Goal: Task Accomplishment & Management: Use online tool/utility

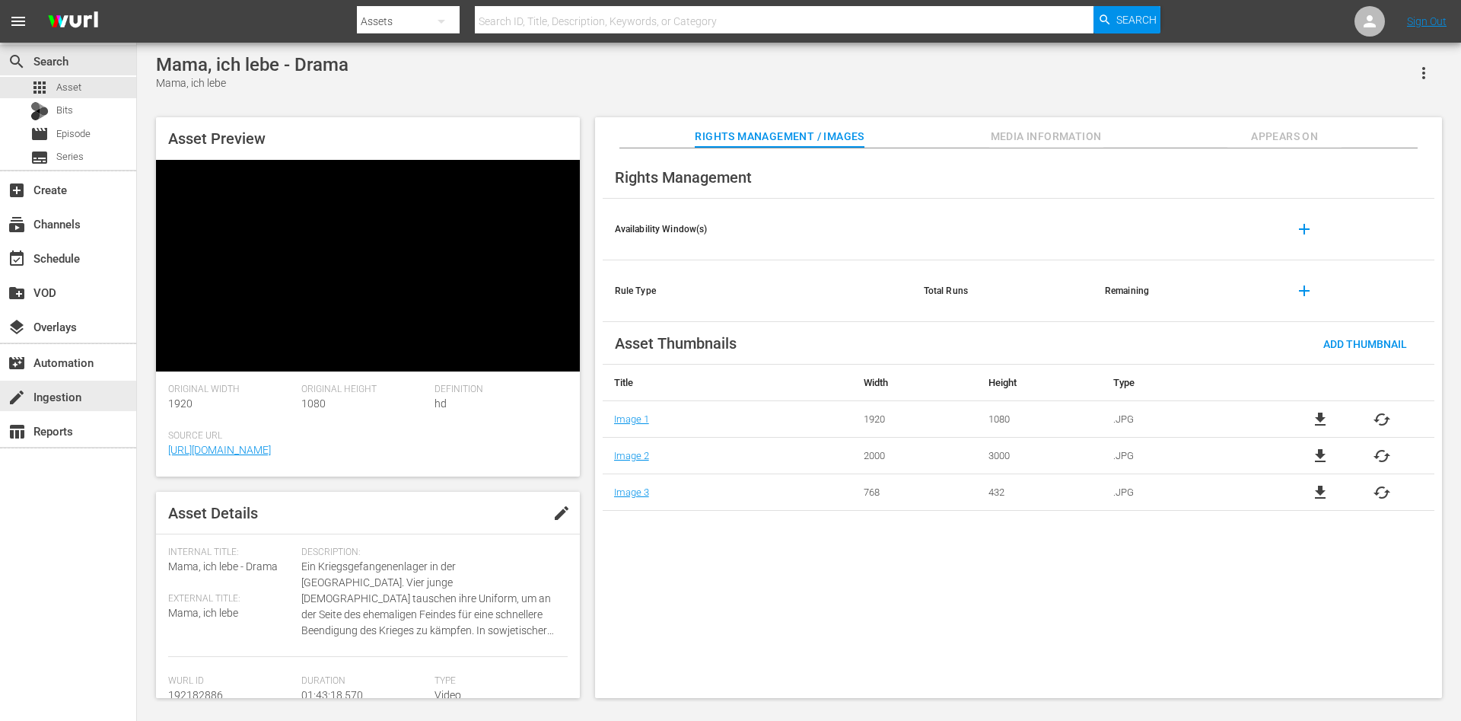
click at [94, 408] on div "create Ingestion" at bounding box center [68, 396] width 136 height 30
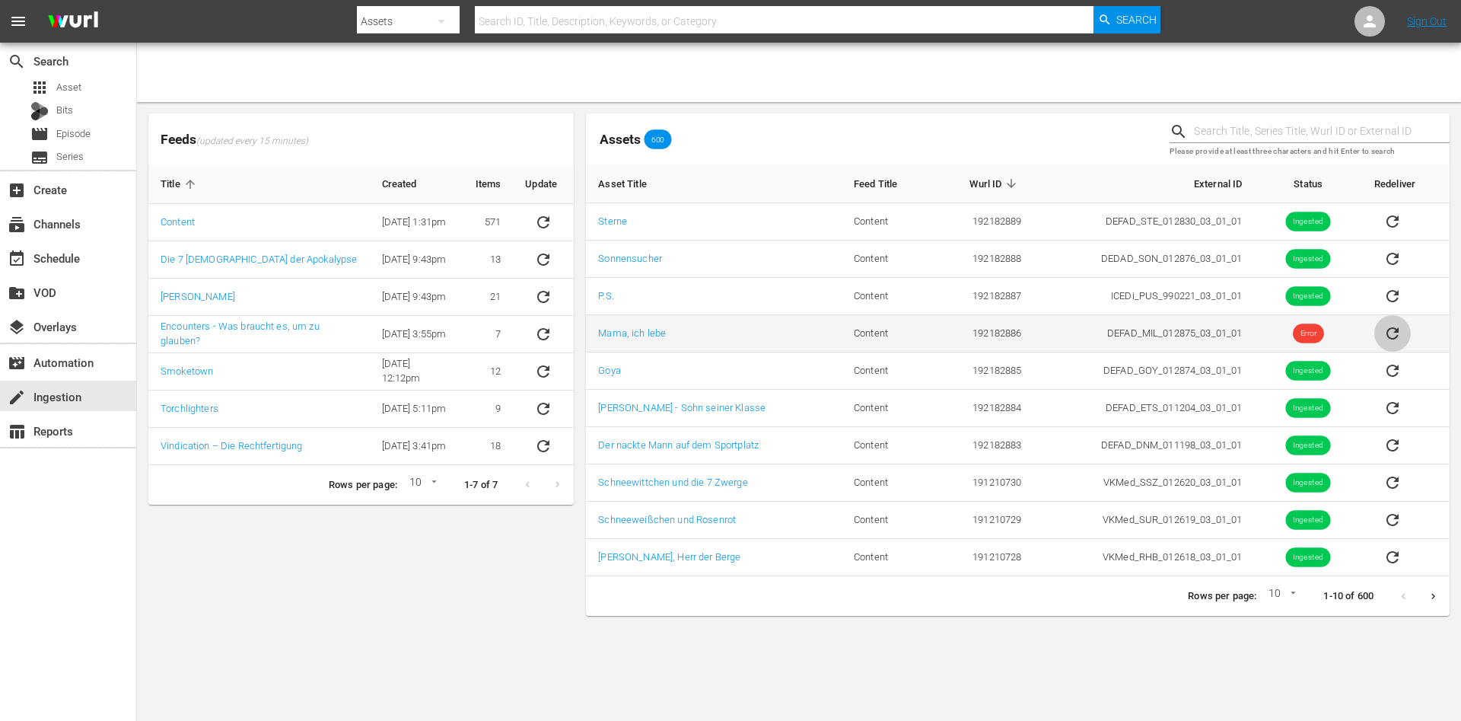
click at [1393, 337] on icon "sticky table" at bounding box center [1393, 333] width 12 height 12
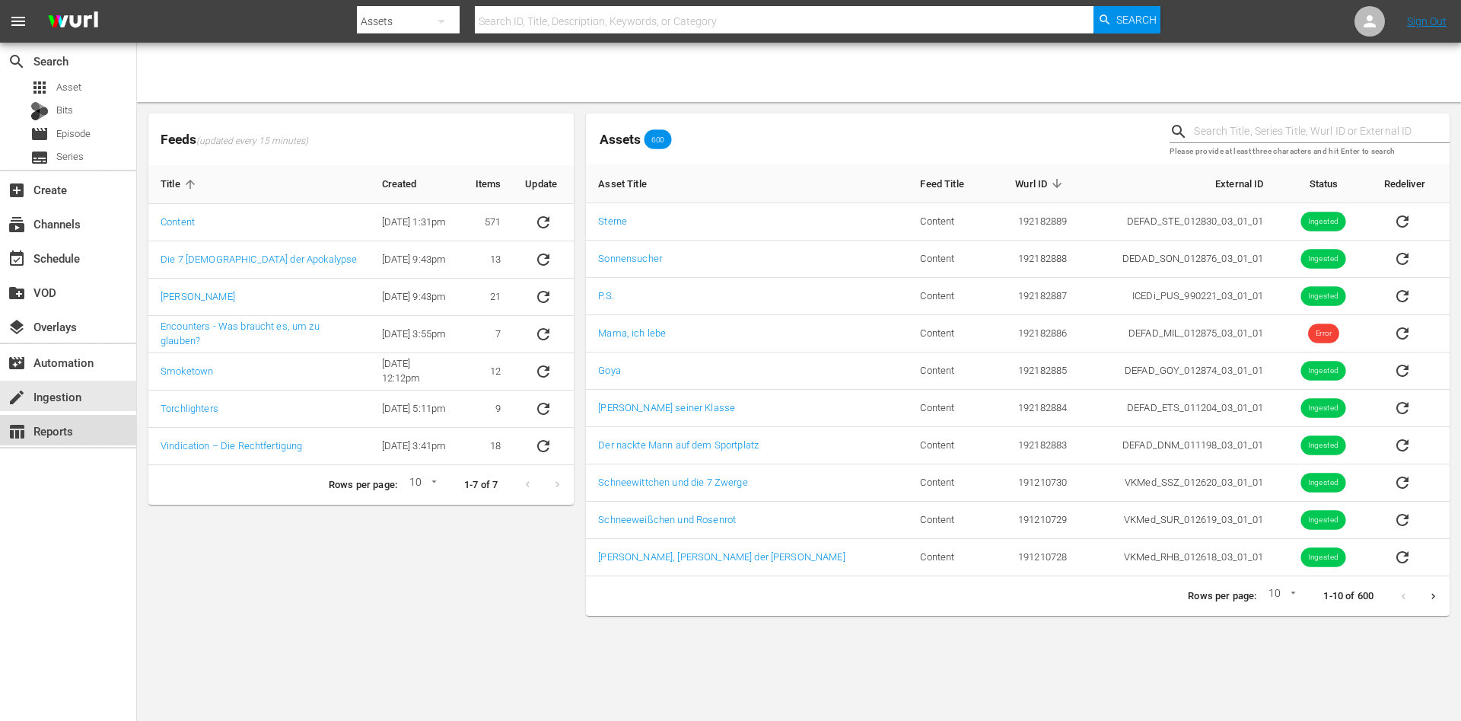
click at [49, 435] on div "table_chart Reports" at bounding box center [42, 429] width 85 height 14
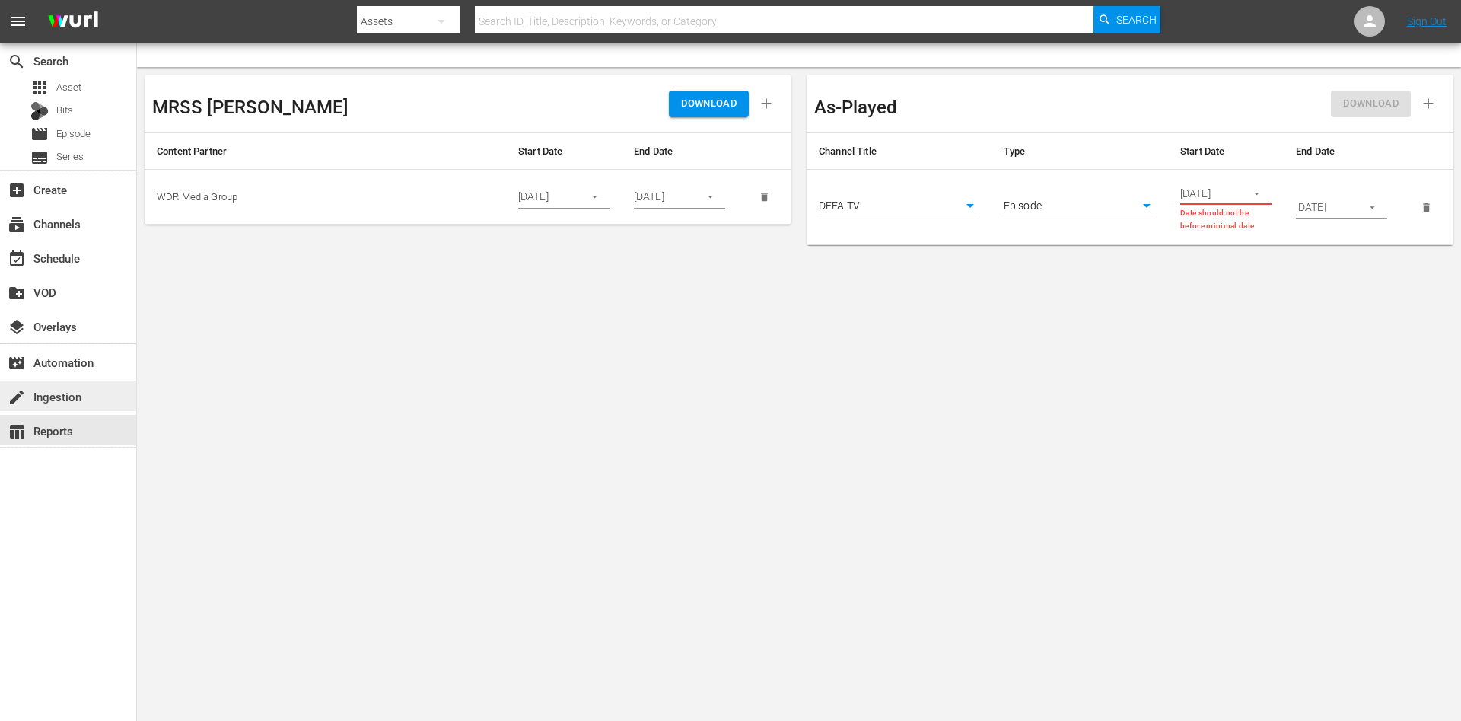
click at [91, 397] on div "create Ingestion" at bounding box center [68, 396] width 136 height 30
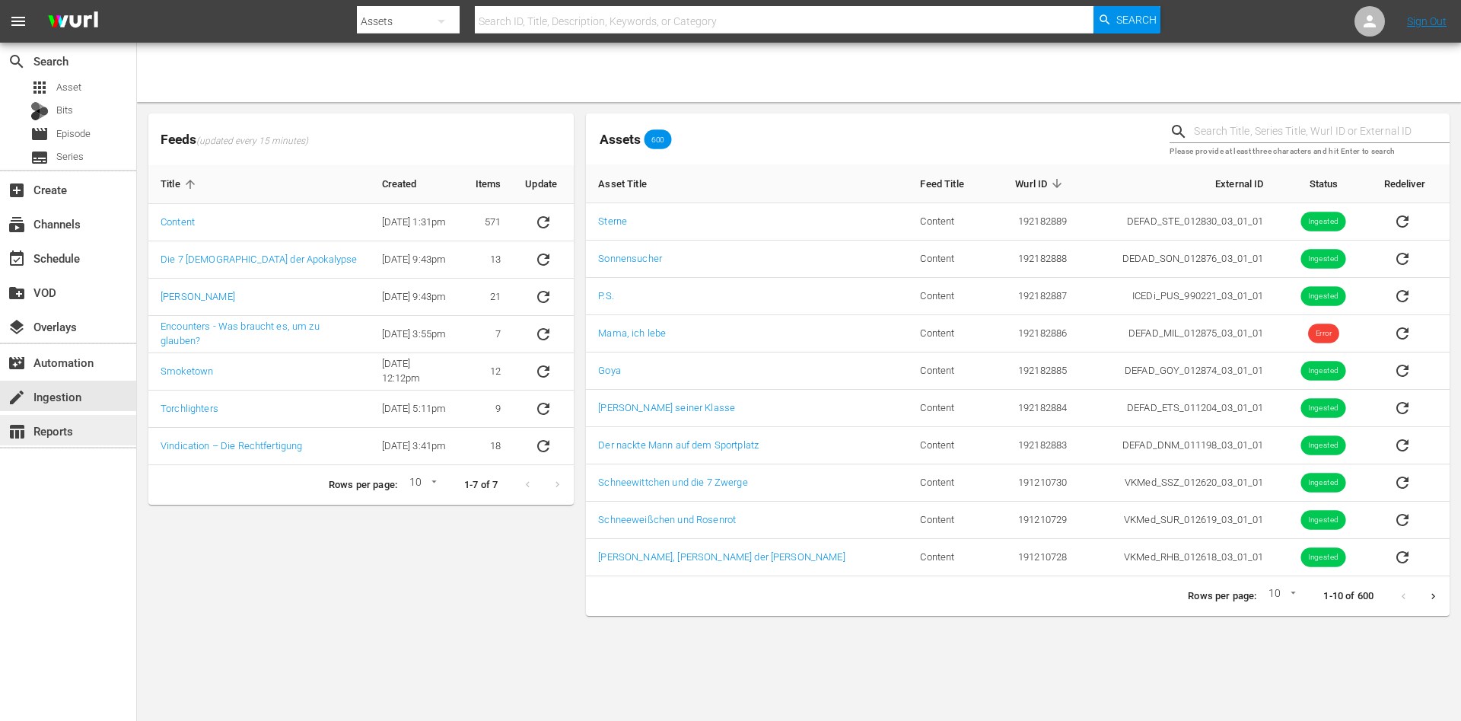
click at [71, 422] on div "table_chart Reports" at bounding box center [42, 429] width 85 height 14
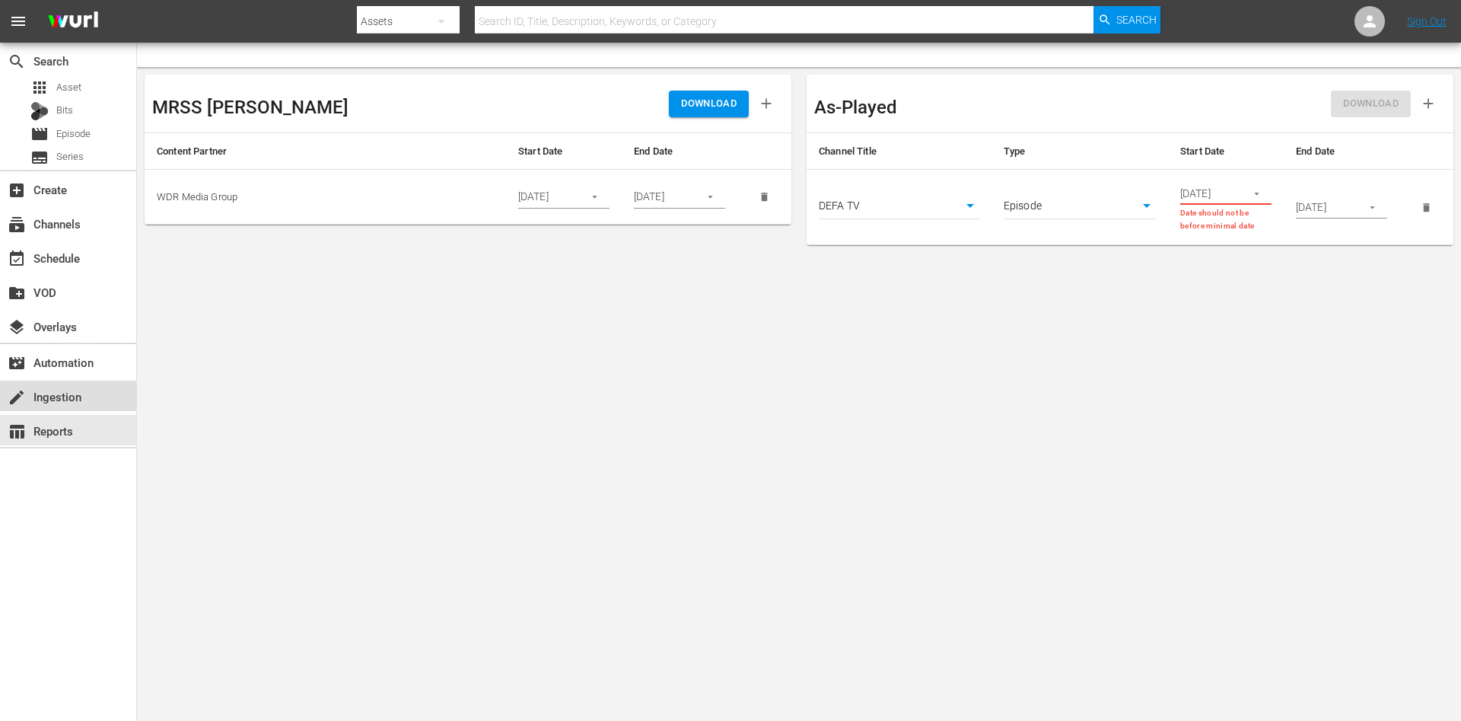
click at [84, 391] on div "create Ingestion" at bounding box center [42, 394] width 85 height 14
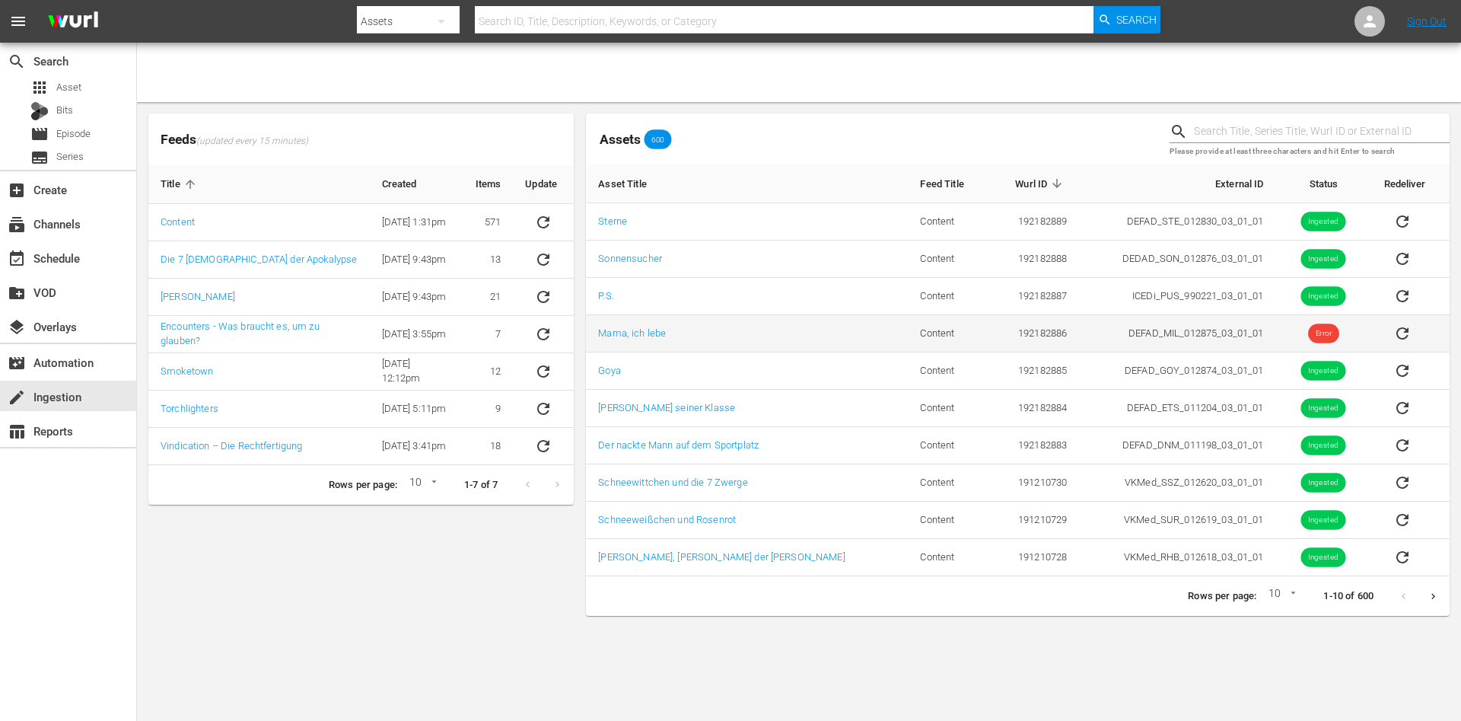
click at [648, 317] on td "Mama, ich lebe" at bounding box center [747, 333] width 322 height 37
click at [626, 339] on td "Mama, ich lebe" at bounding box center [747, 333] width 322 height 37
click at [609, 327] on link "Mama, ich lebe" at bounding box center [632, 332] width 68 height 11
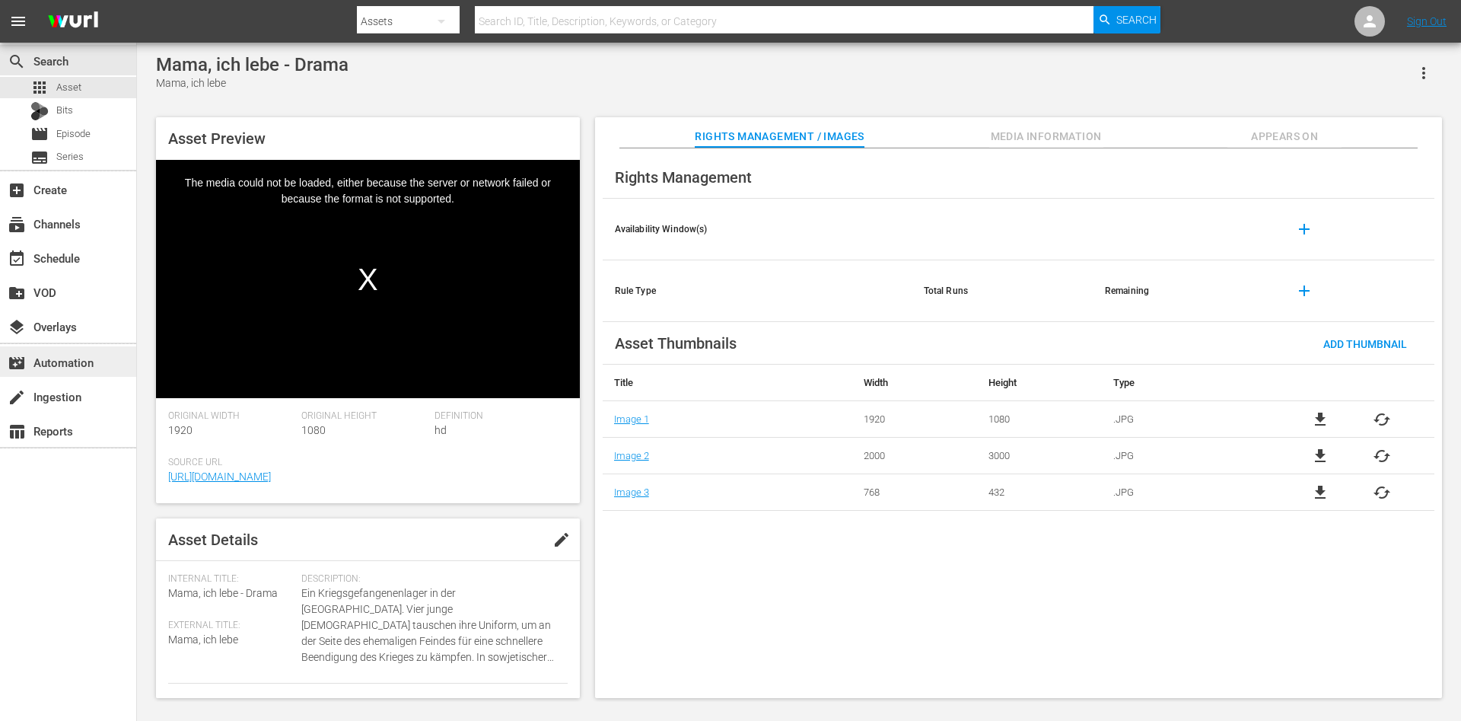
click at [85, 367] on div "movie_filter Automation" at bounding box center [42, 360] width 85 height 14
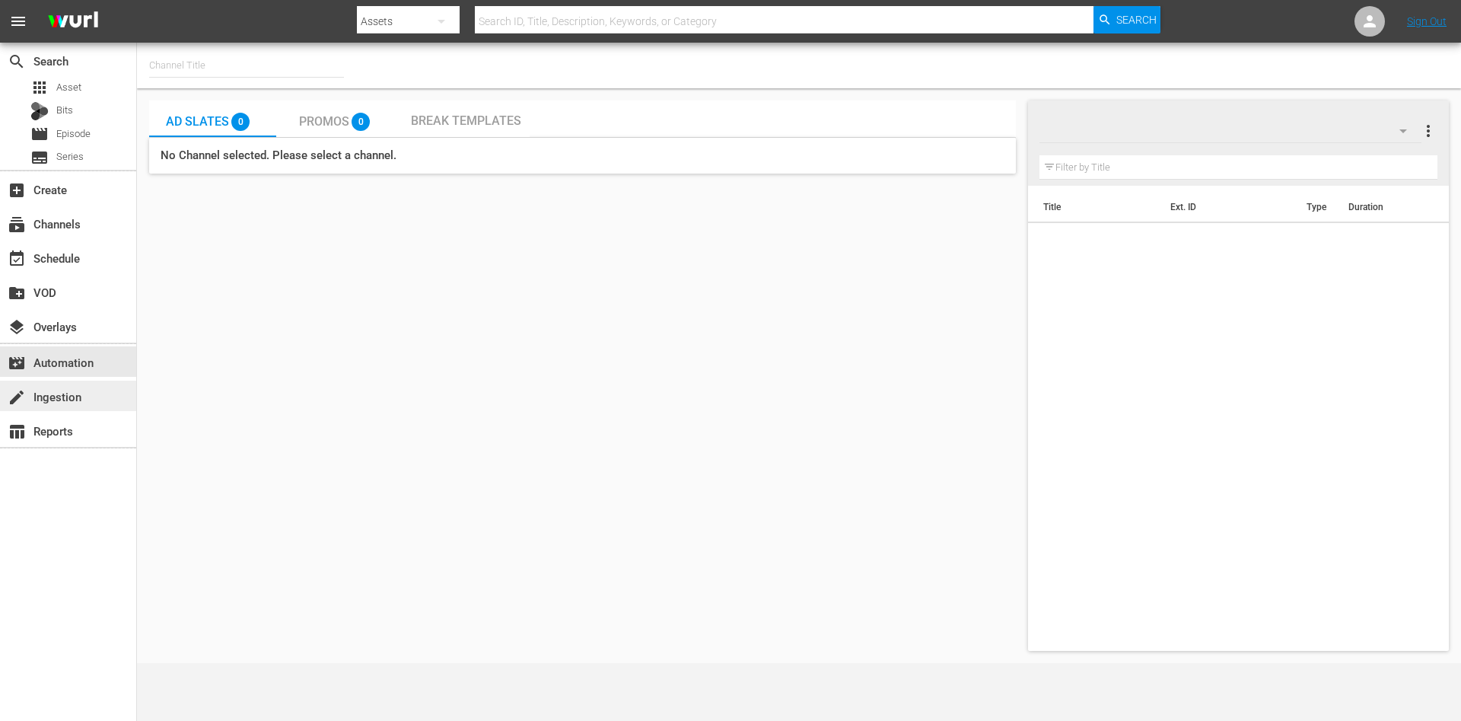
click at [78, 407] on div "create Ingestion" at bounding box center [68, 396] width 136 height 30
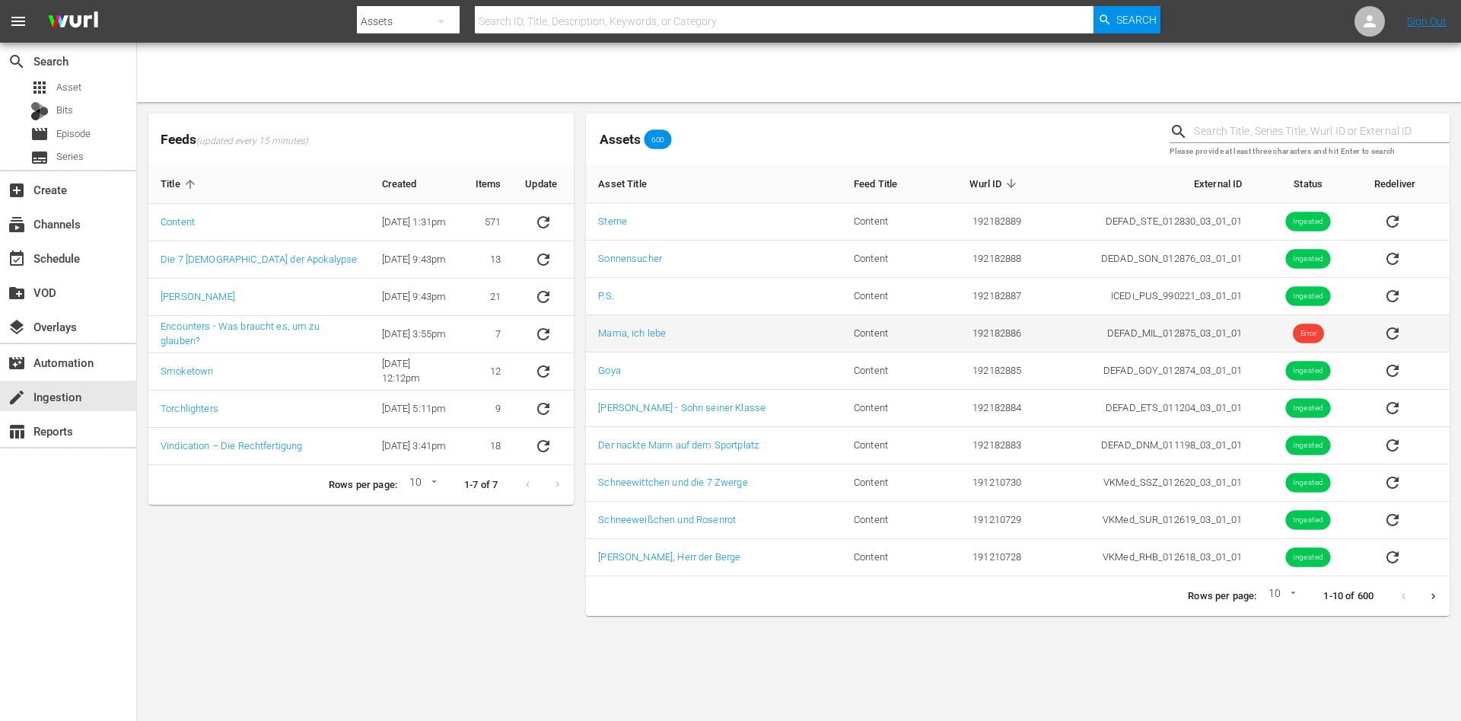
click at [978, 340] on td "192182886" at bounding box center [982, 333] width 101 height 37
copy td "192182886"
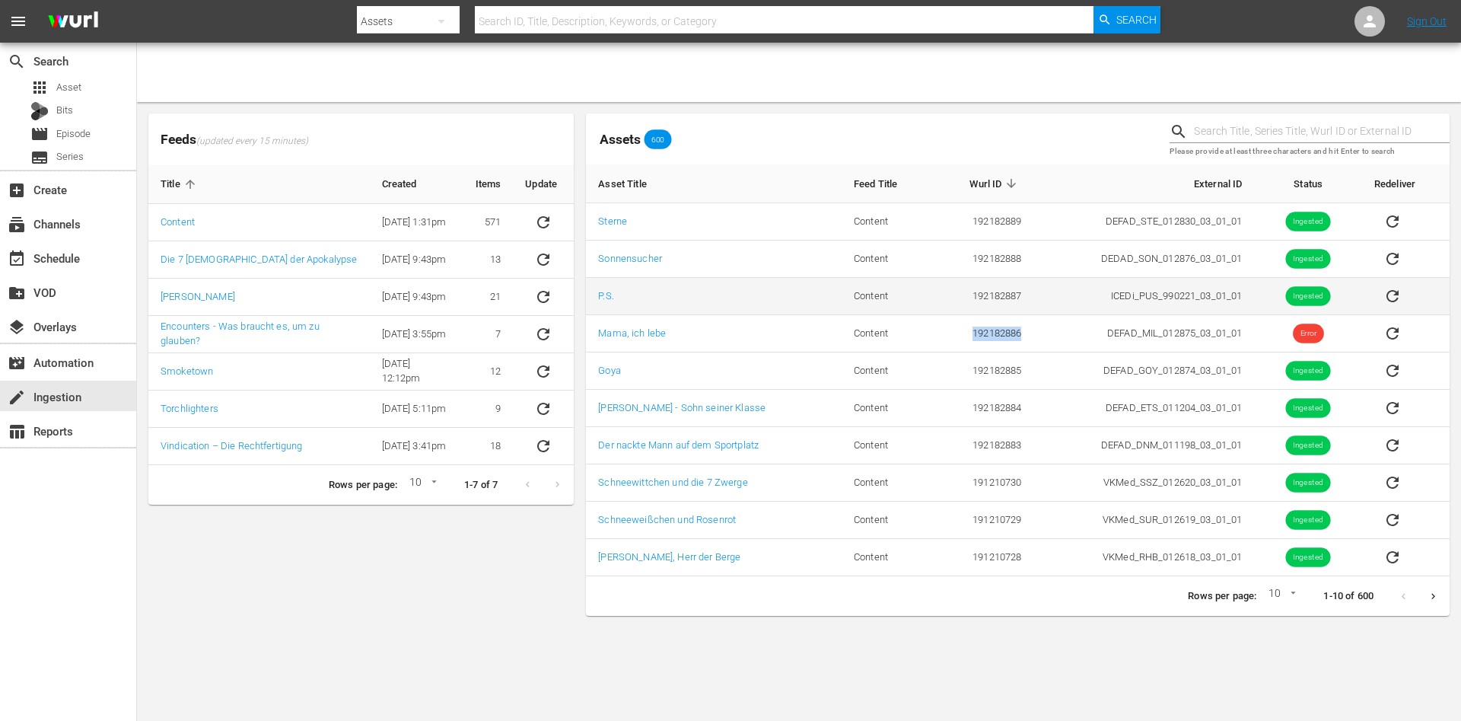
copy td "192182886"
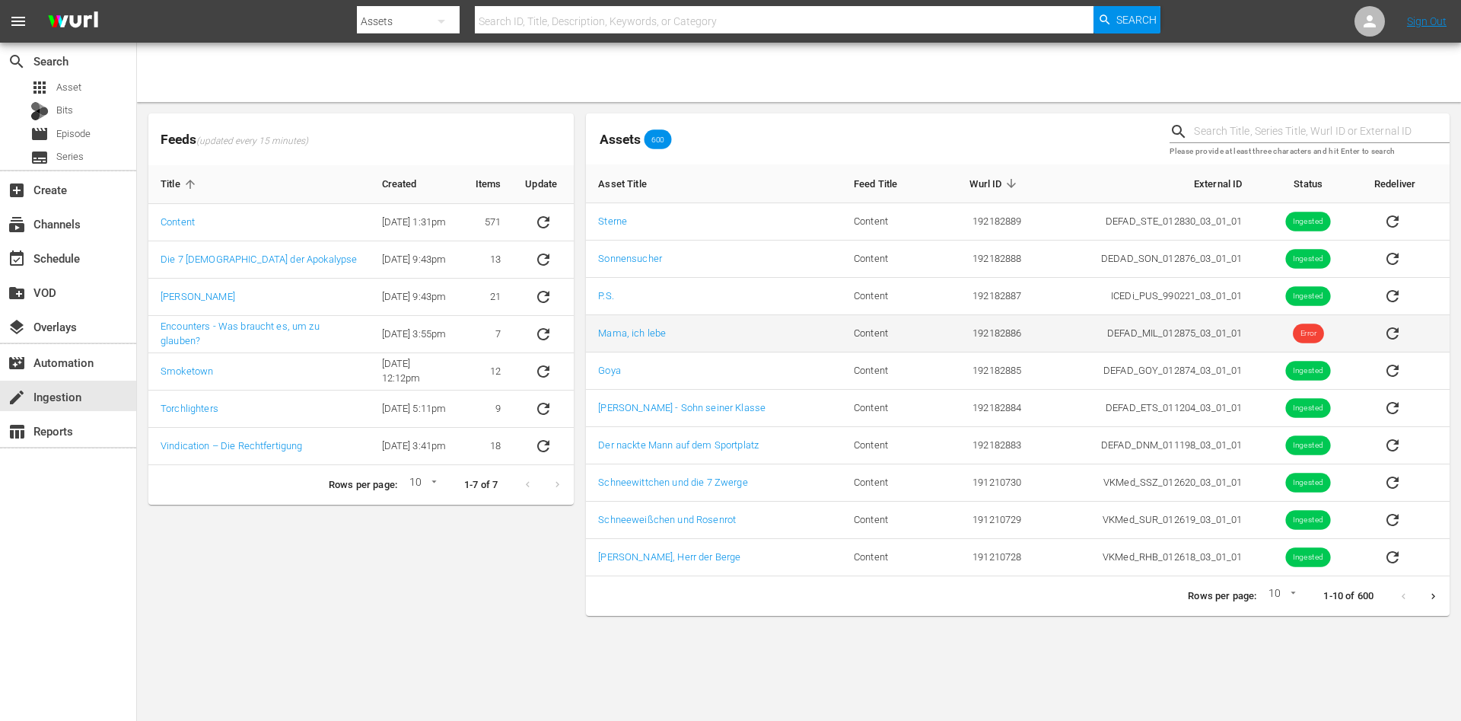
click at [1132, 347] on td "DEFAD_MIL_012875_03_01_01" at bounding box center [1144, 333] width 221 height 37
click at [1387, 336] on icon "sticky table" at bounding box center [1393, 333] width 12 height 12
